Goal: Check status: Check status

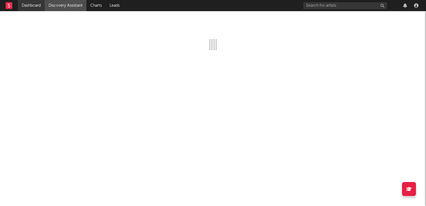
click at [29, 3] on link "Dashboard" at bounding box center [31, 5] width 27 height 11
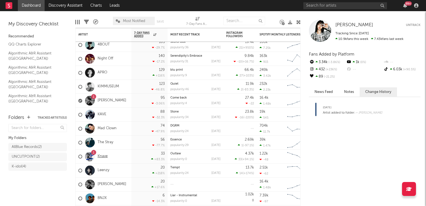
click at [102, 156] on link "Knave" at bounding box center [103, 156] width 10 height 5
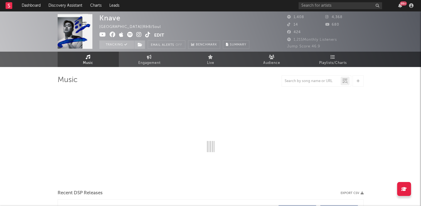
select select "6m"
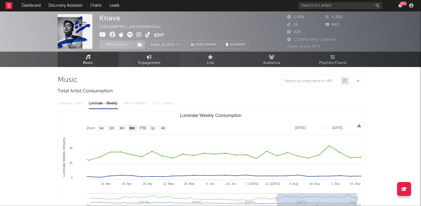
click at [145, 64] on span "Engagement" at bounding box center [149, 63] width 22 height 7
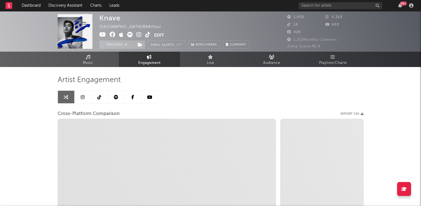
select select "1w"
select select "1m"
